Goal: Find specific page/section: Find specific page/section

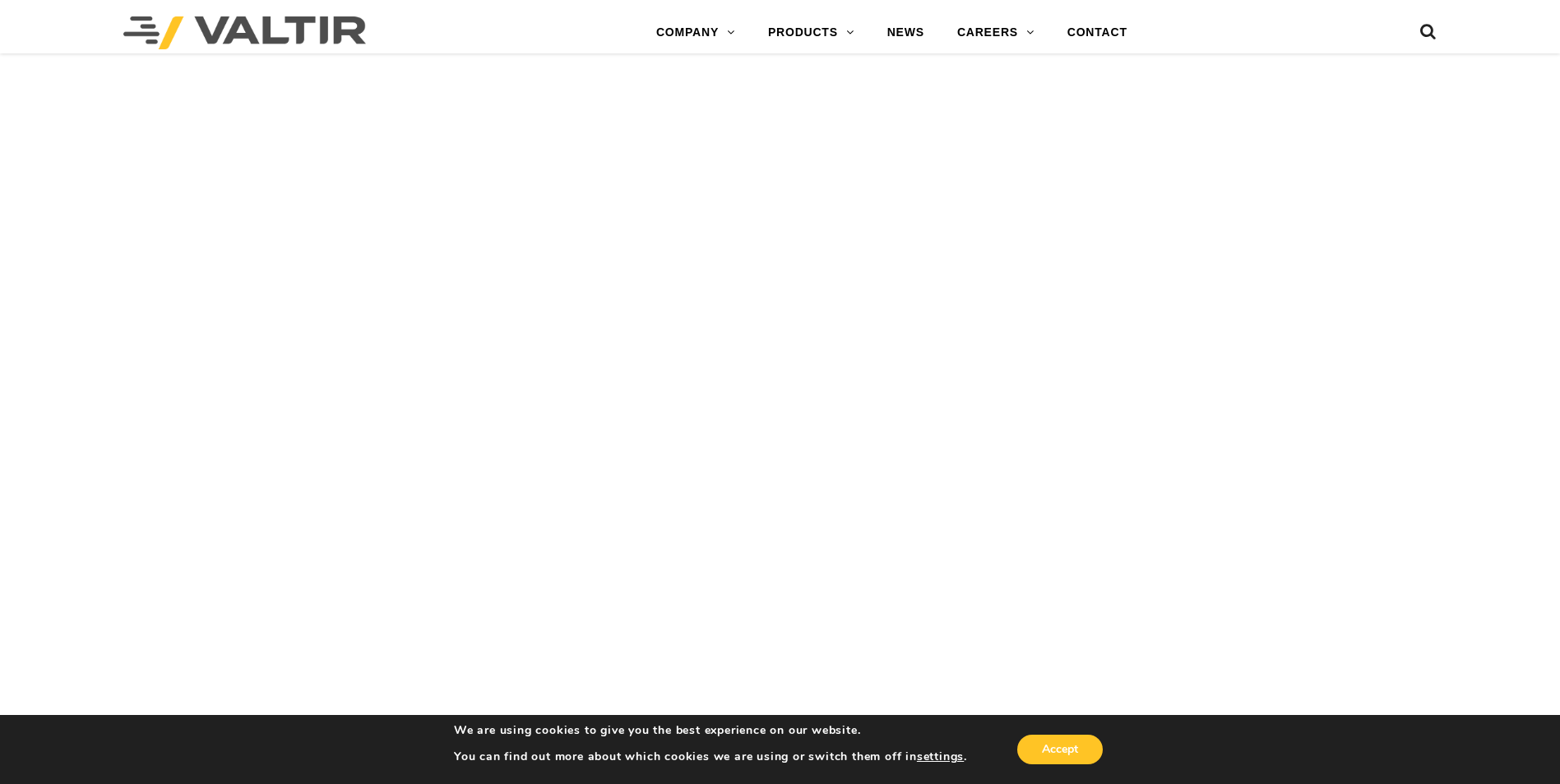
scroll to position [3125, 0]
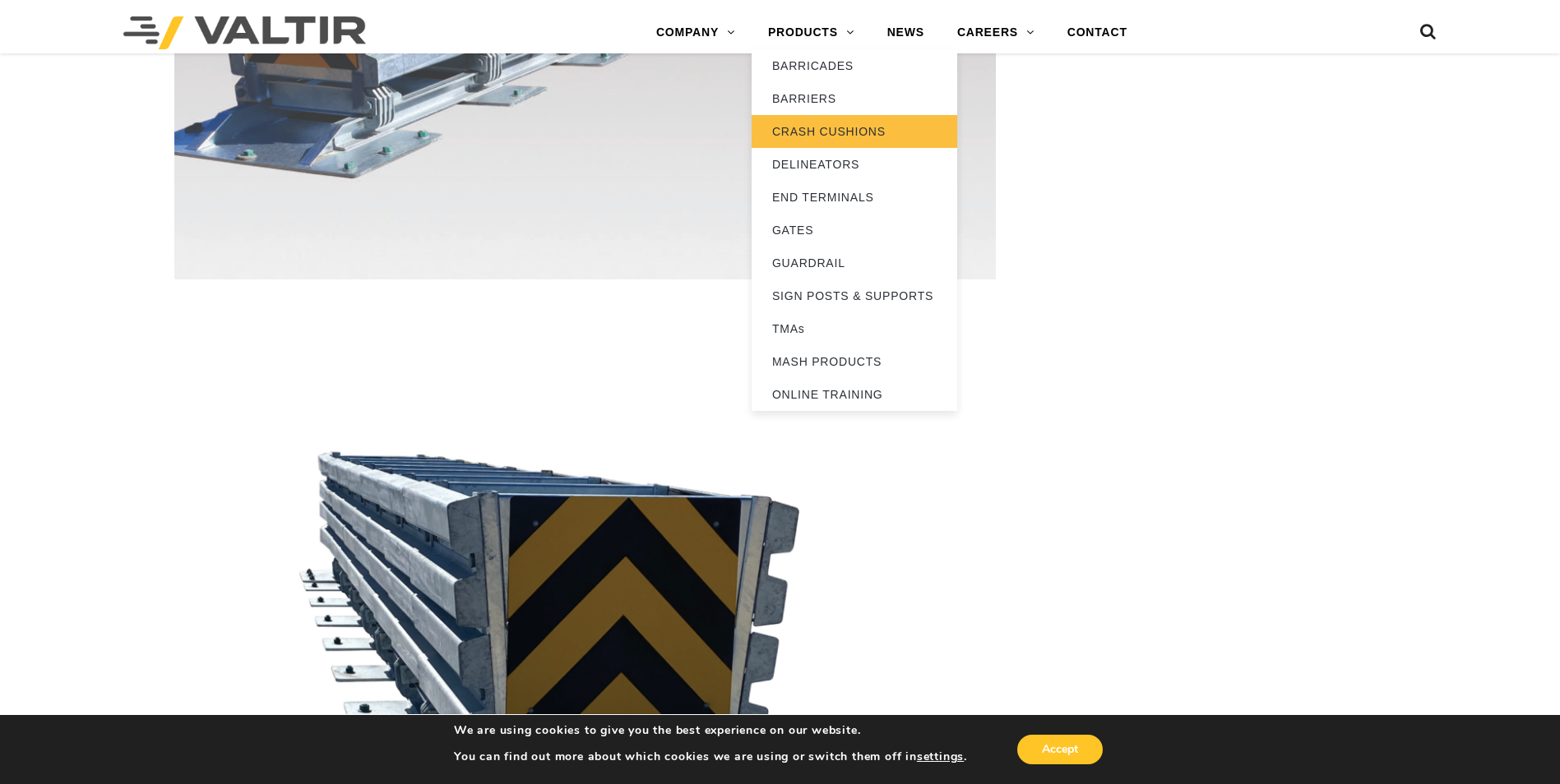
click at [821, 133] on link "CRASH CUSHIONS" at bounding box center [854, 132] width 205 height 32
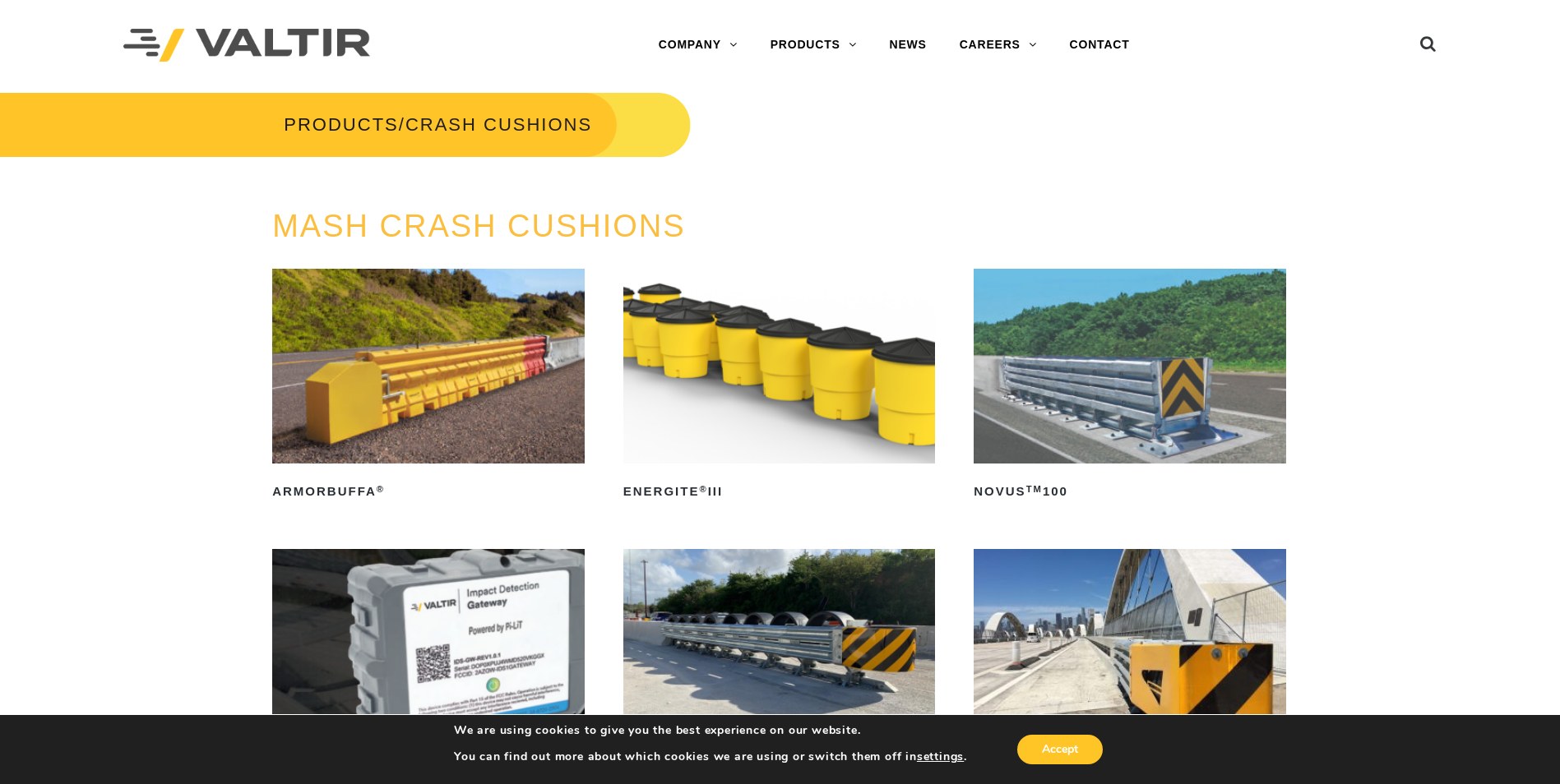
click at [1121, 405] on img at bounding box center [1129, 367] width 312 height 195
